Goal: Information Seeking & Learning: Learn about a topic

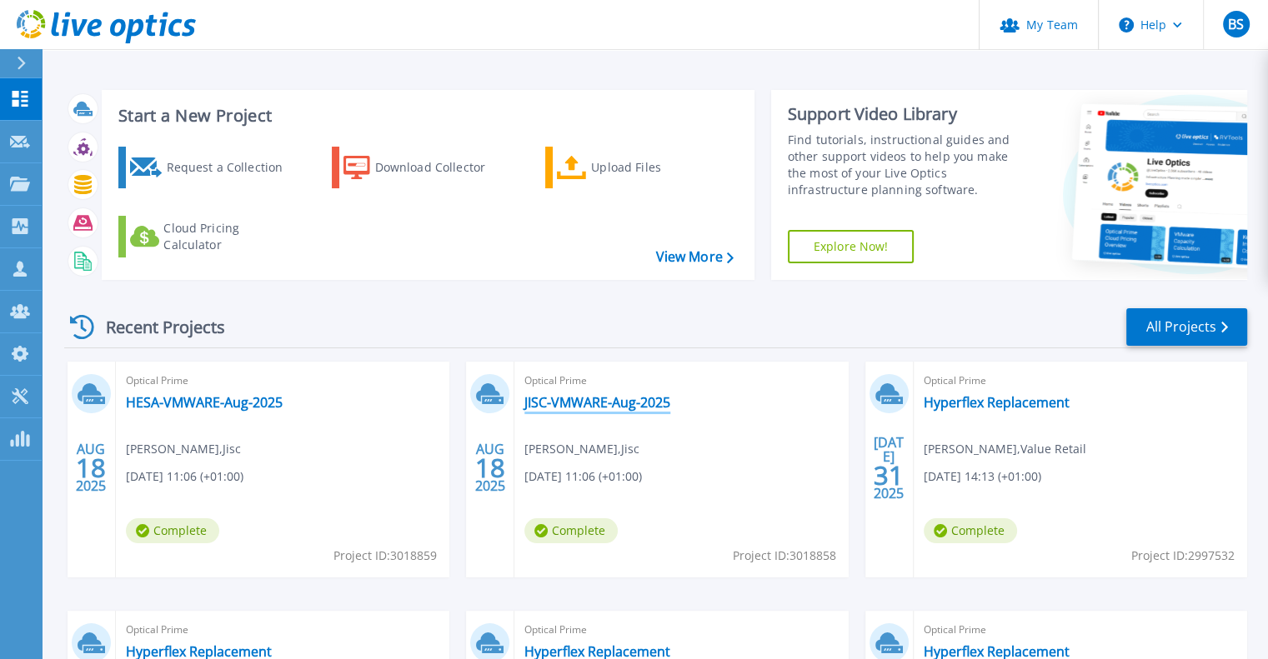
click at [554, 407] on link "JISC-VMWARE-Aug-2025" at bounding box center [597, 402] width 146 height 17
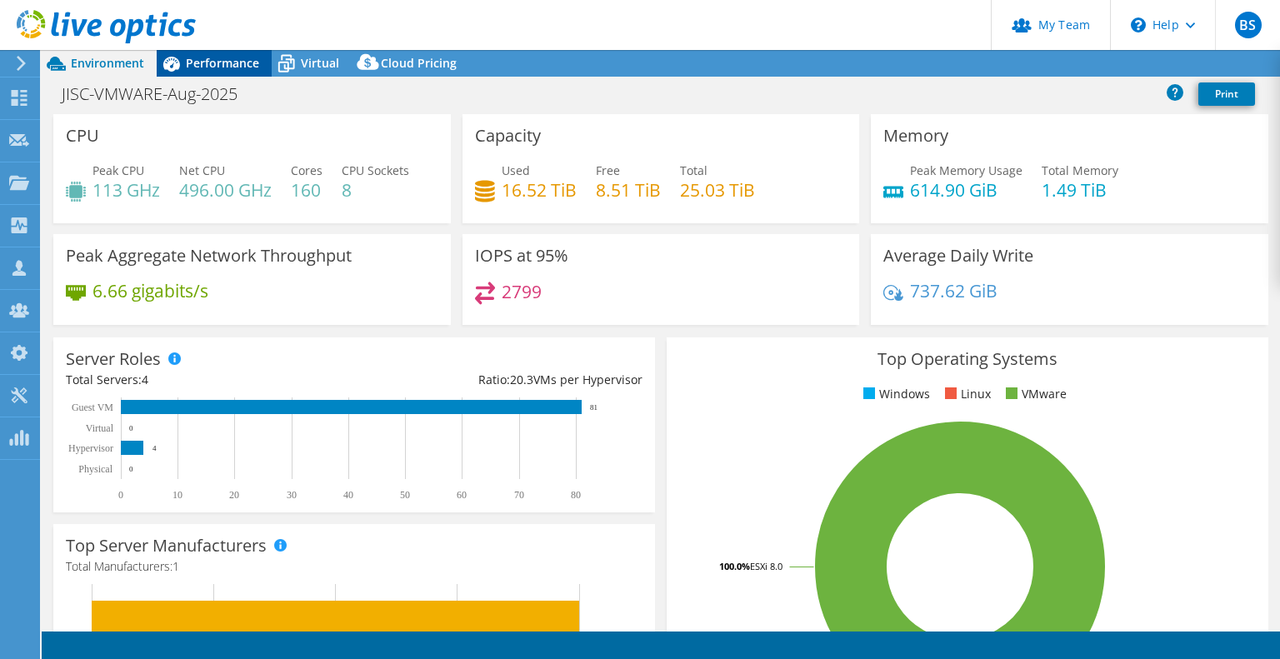
click at [195, 58] on span "Performance" at bounding box center [222, 63] width 73 height 16
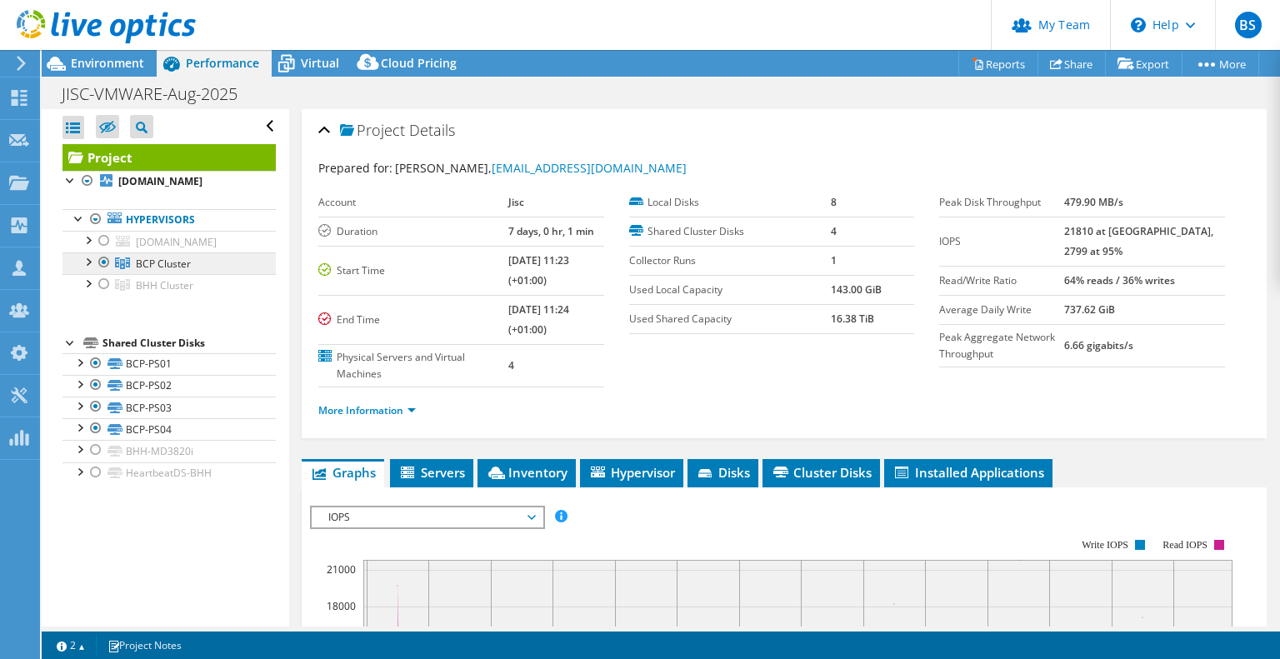
click at [147, 271] on span "BCP Cluster" at bounding box center [163, 264] width 55 height 14
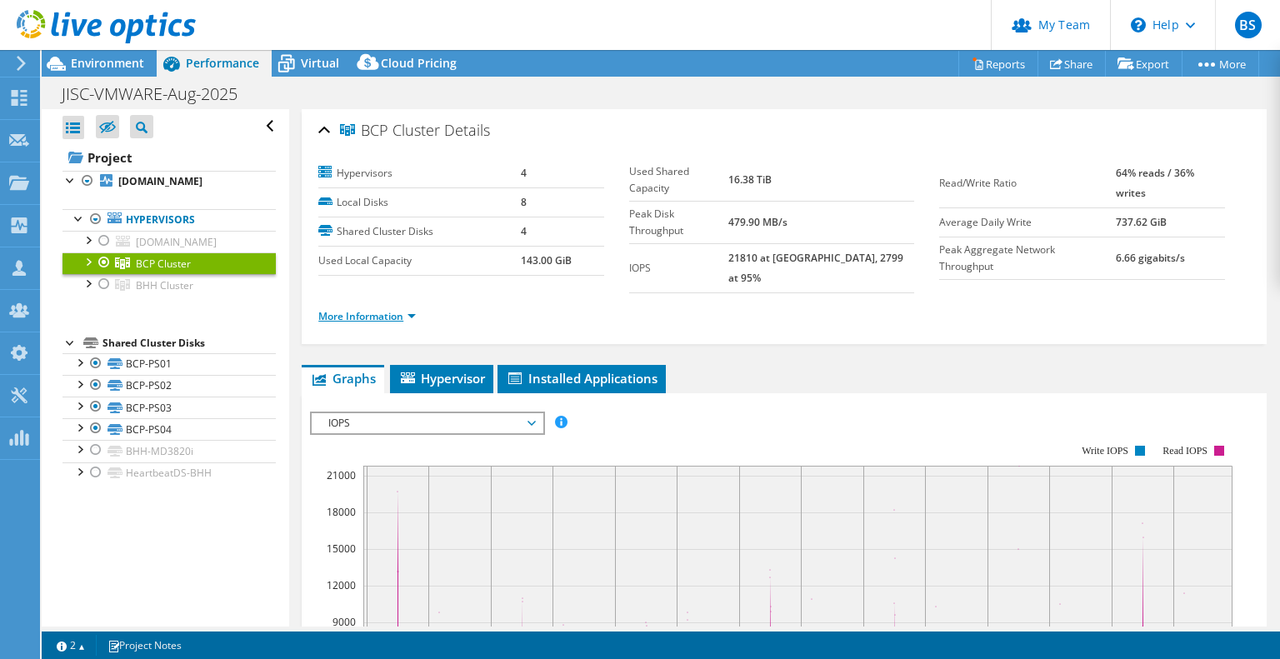
click at [340, 309] on link "More Information" at bounding box center [367, 316] width 98 height 14
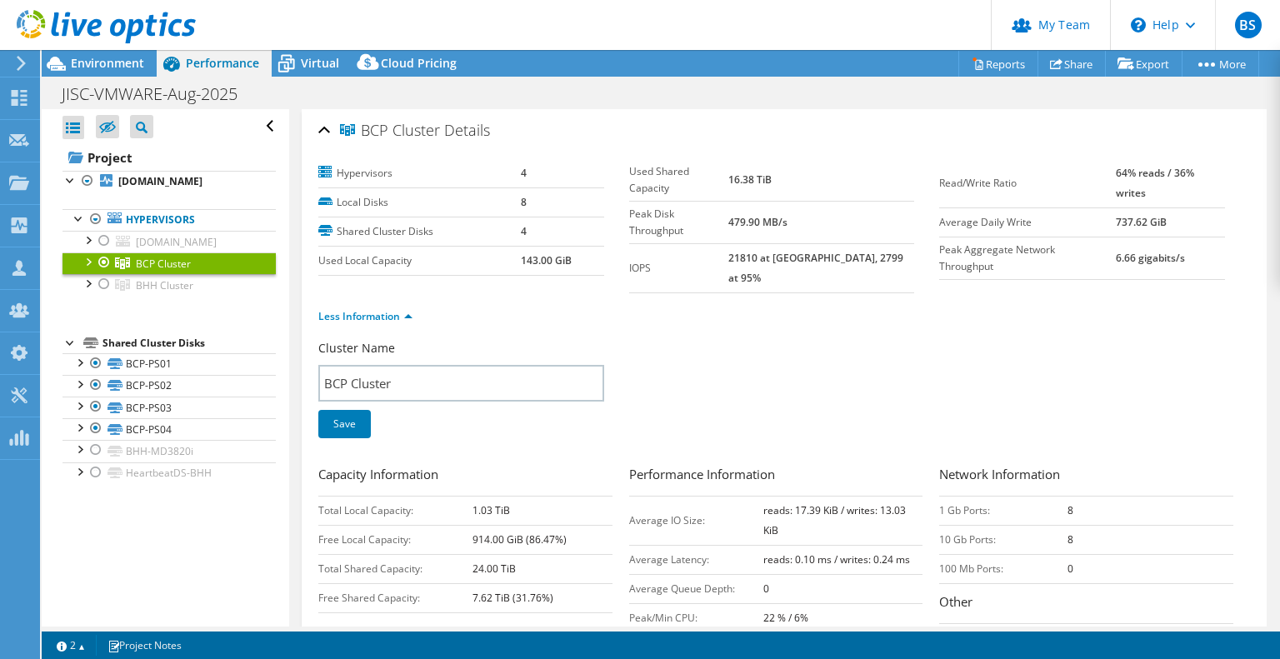
click at [92, 269] on div at bounding box center [87, 261] width 17 height 17
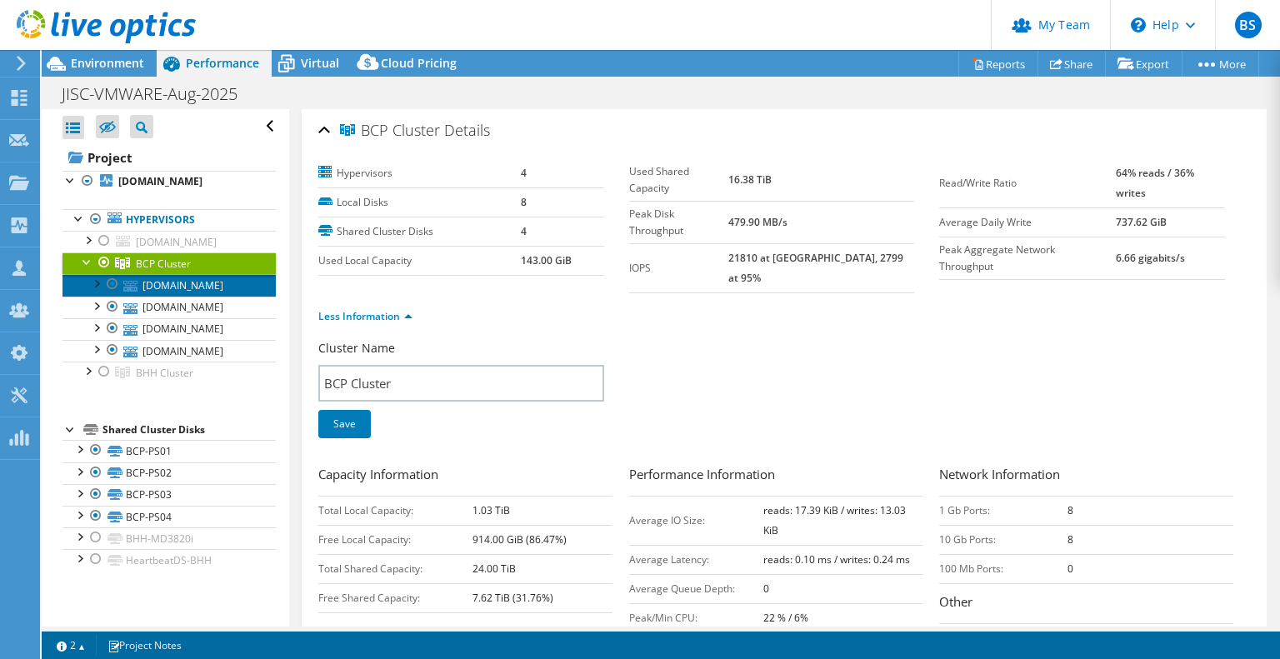
click at [198, 296] on link "esx17.corp.jisc.ac.uk" at bounding box center [169, 285] width 213 height 22
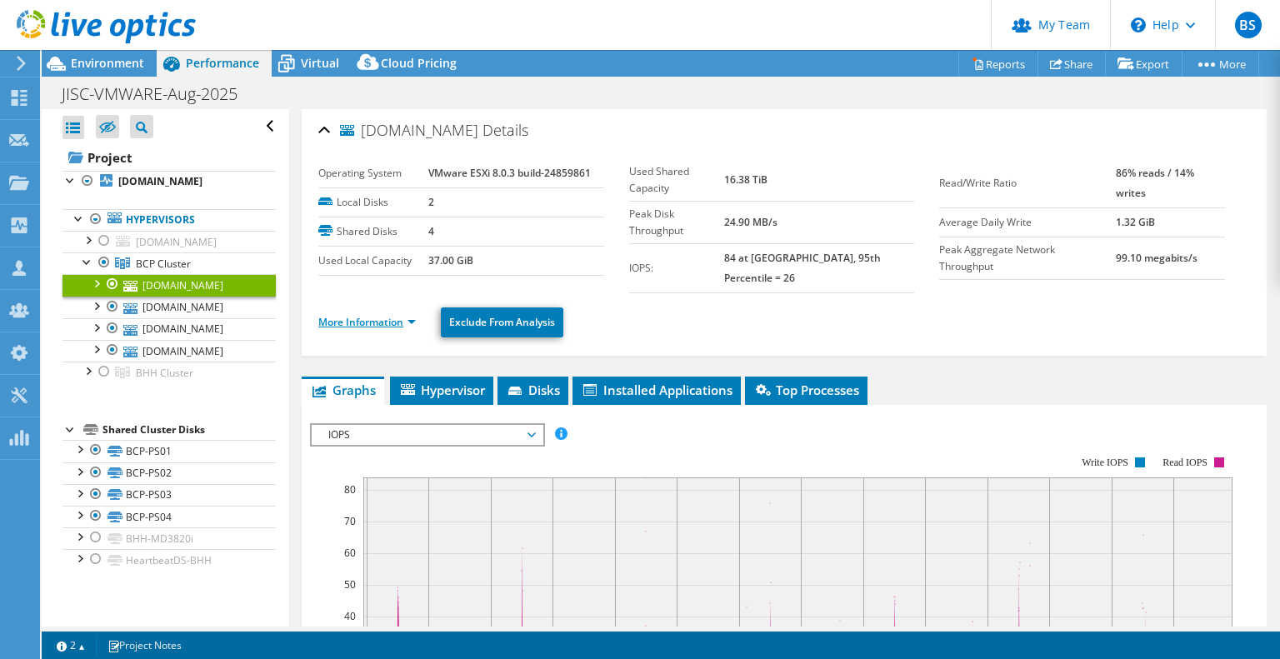
click at [393, 315] on link "More Information" at bounding box center [367, 322] width 98 height 14
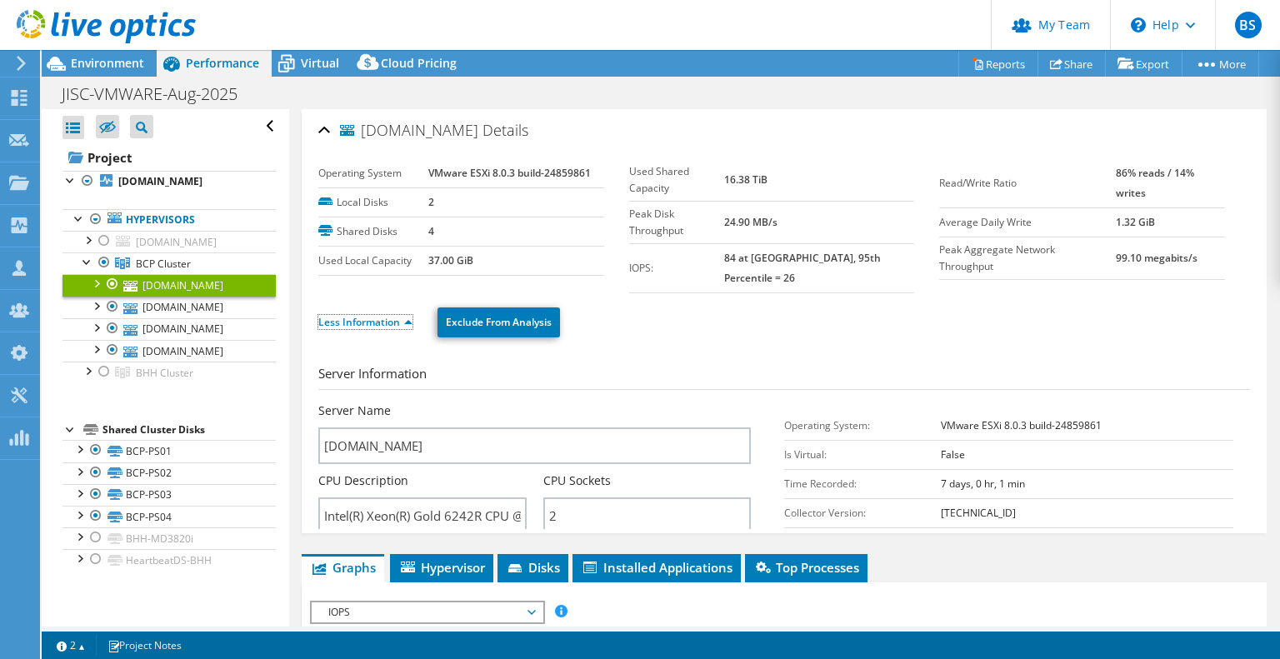
scroll to position [167, 0]
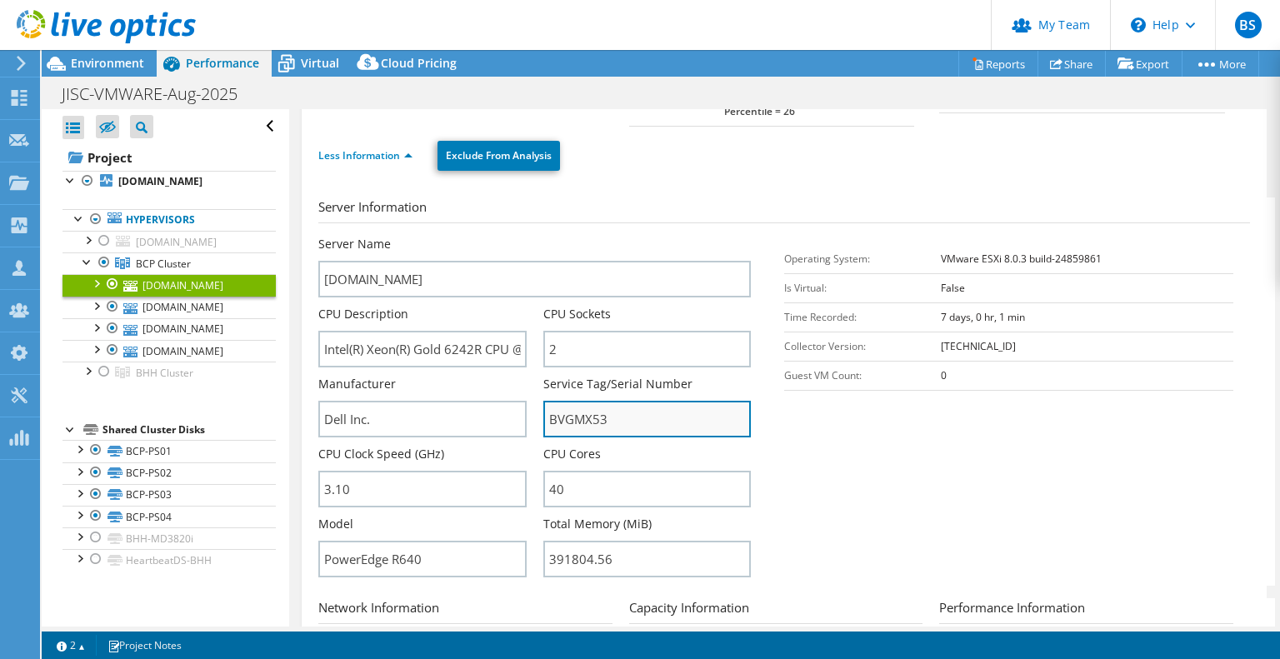
click at [562, 401] on input "BVGMX53" at bounding box center [648, 419] width 208 height 37
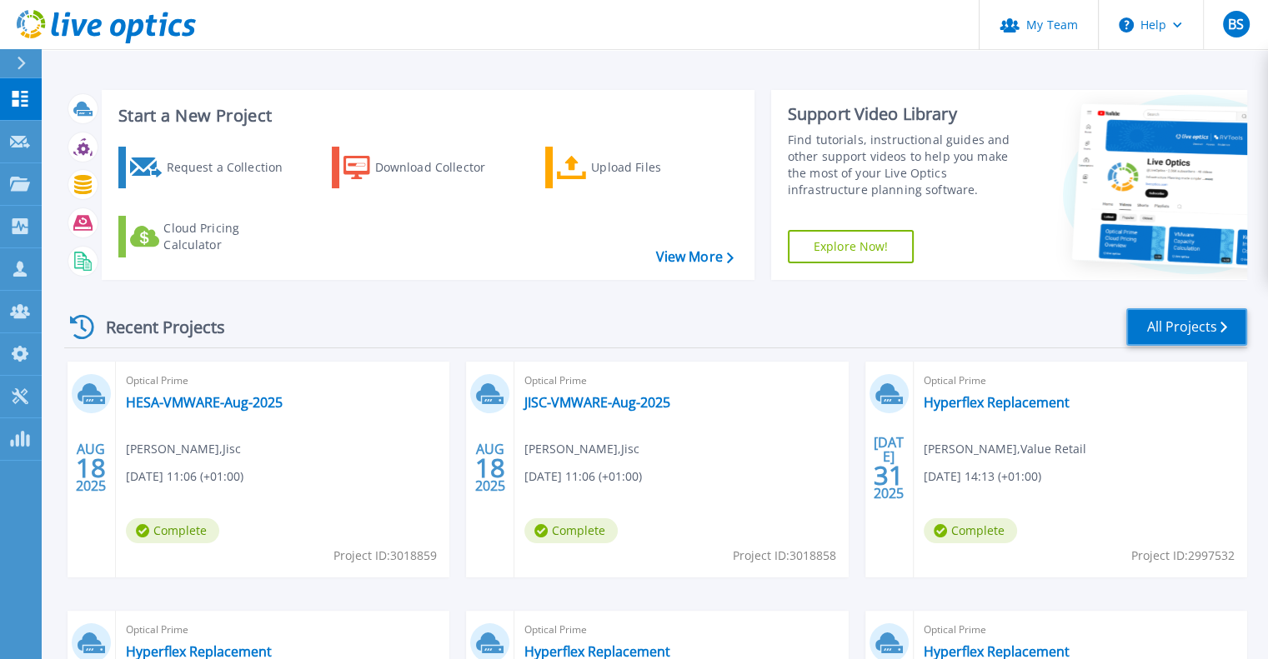
click at [1170, 318] on link "All Projects" at bounding box center [1186, 327] width 121 height 38
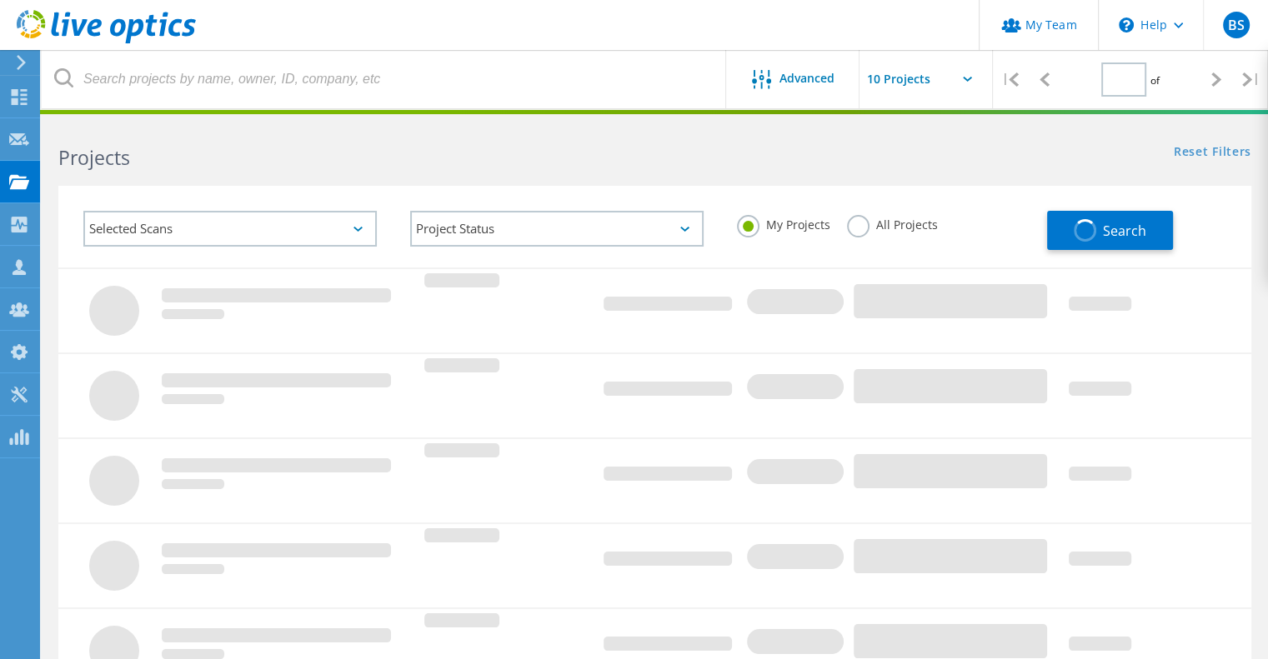
type input "1"
